Goal: Navigation & Orientation: Understand site structure

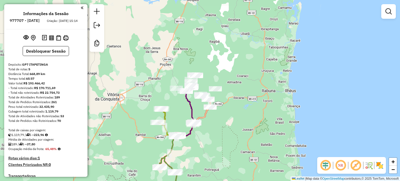
scroll to position [182, 0]
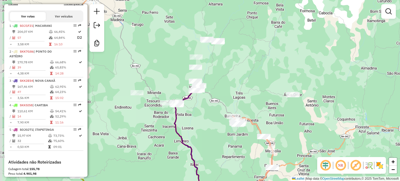
drag, startPoint x: 174, startPoint y: 130, endPoint x: 192, endPoint y: 116, distance: 23.0
click at [192, 116] on div "Janela de atendimento Grade de atendimento Capacidade Transportadoras Veículos …" at bounding box center [200, 90] width 400 height 181
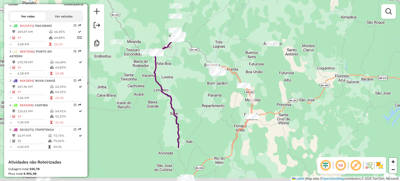
drag, startPoint x: 213, startPoint y: 131, endPoint x: 190, endPoint y: 64, distance: 70.6
click at [191, 66] on div "Janela de atendimento Grade de atendimento Capacidade Transportadoras Veículos …" at bounding box center [200, 90] width 400 height 181
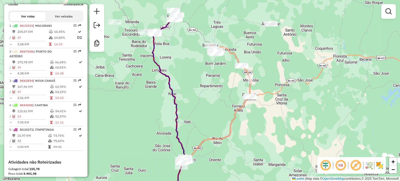
drag, startPoint x: 208, startPoint y: 119, endPoint x: 227, endPoint y: 48, distance: 73.6
click at [226, 53] on div "Janela de atendimento Grade de atendimento Capacidade Transportadoras Veículos …" at bounding box center [200, 90] width 400 height 181
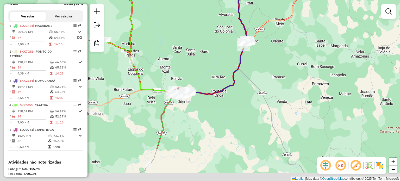
drag, startPoint x: 170, startPoint y: 119, endPoint x: 250, endPoint y: 43, distance: 110.5
click at [245, 47] on div "Janela de atendimento Grade de atendimento Capacidade Transportadoras Veículos …" at bounding box center [200, 90] width 400 height 181
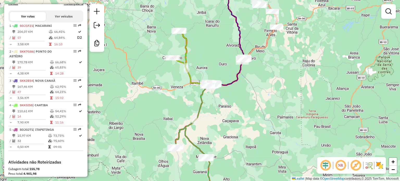
drag, startPoint x: 212, startPoint y: 131, endPoint x: 225, endPoint y: 70, distance: 62.9
click at [225, 72] on div "Janela de atendimento Grade de atendimento Capacidade Transportadoras Veículos …" at bounding box center [200, 90] width 400 height 181
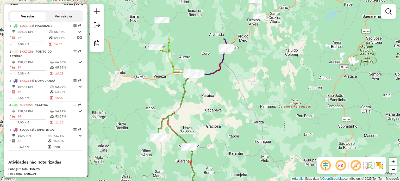
drag, startPoint x: 245, startPoint y: 65, endPoint x: 187, endPoint y: 130, distance: 86.3
click at [188, 130] on div "Janela de atendimento Grade de atendimento Capacidade Transportadoras Veículos …" at bounding box center [200, 90] width 400 height 181
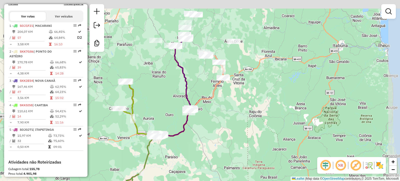
drag, startPoint x: 218, startPoint y: 87, endPoint x: 207, endPoint y: 136, distance: 50.2
click at [207, 136] on div "Janela de atendimento Grade de atendimento Capacidade Transportadoras Veículos …" at bounding box center [200, 90] width 400 height 181
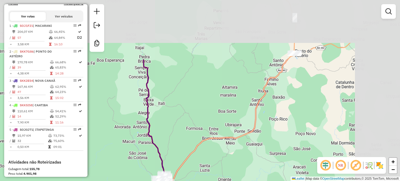
drag, startPoint x: 303, startPoint y: 73, endPoint x: 221, endPoint y: 149, distance: 112.0
click at [225, 150] on div "Janela de atendimento Grade de atendimento Capacidade Transportadoras Veículos …" at bounding box center [200, 90] width 400 height 181
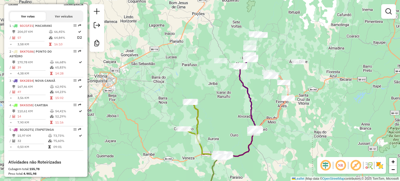
drag, startPoint x: 261, startPoint y: 60, endPoint x: 267, endPoint y: 90, distance: 30.1
click at [267, 90] on div "Janela de atendimento Grade de atendimento Capacidade Transportadoras Veículos …" at bounding box center [200, 90] width 400 height 181
